Goal: Task Accomplishment & Management: Manage account settings

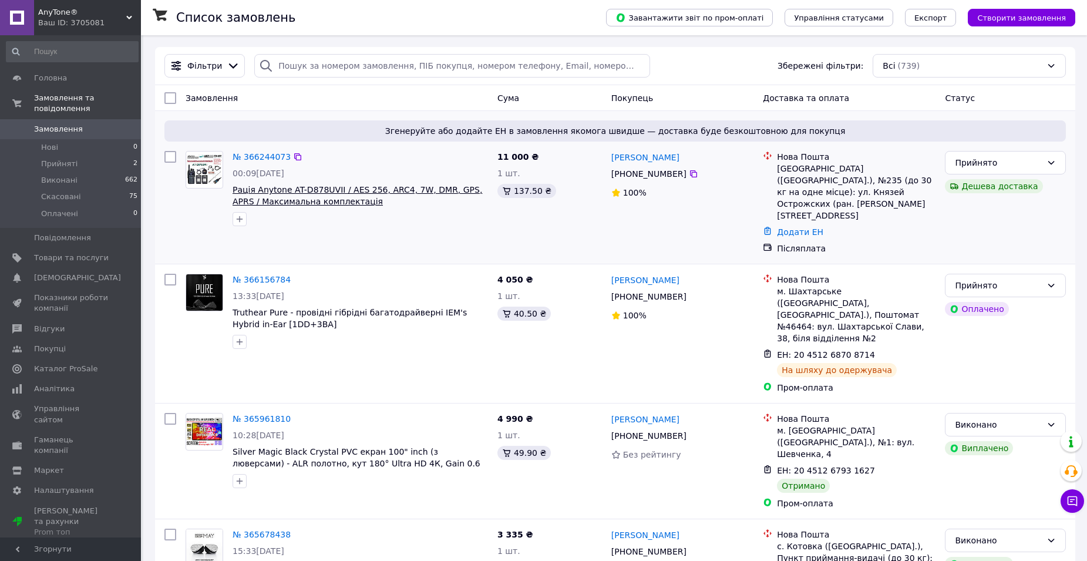
click at [279, 193] on span "Рація Anytone AT-D878UVII / AES 256, ARC4, 7W, DMR, GPS, APRS / Максимальна ком…" at bounding box center [358, 195] width 250 height 21
